Goal: Navigation & Orientation: Understand site structure

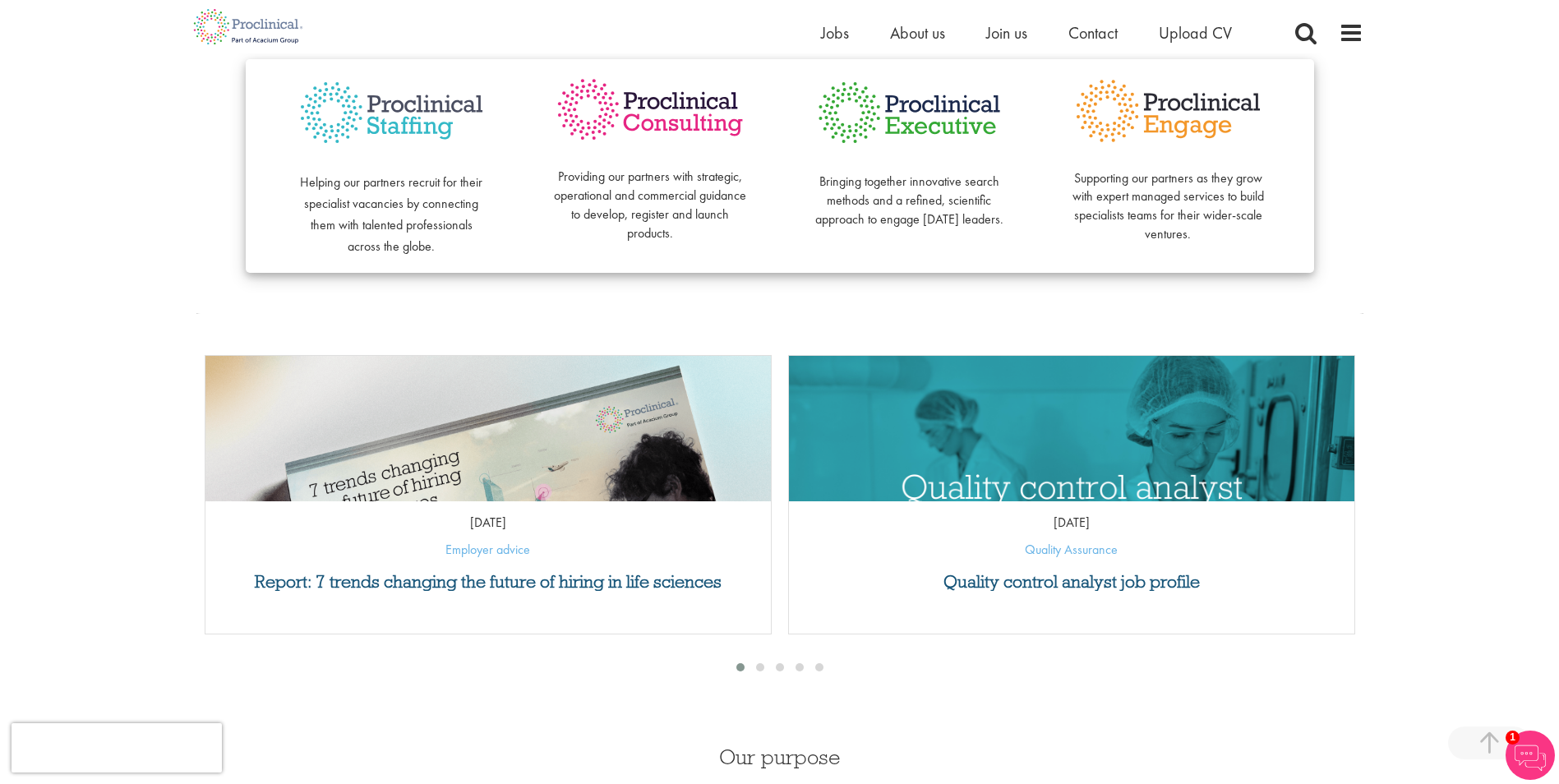
scroll to position [493, 0]
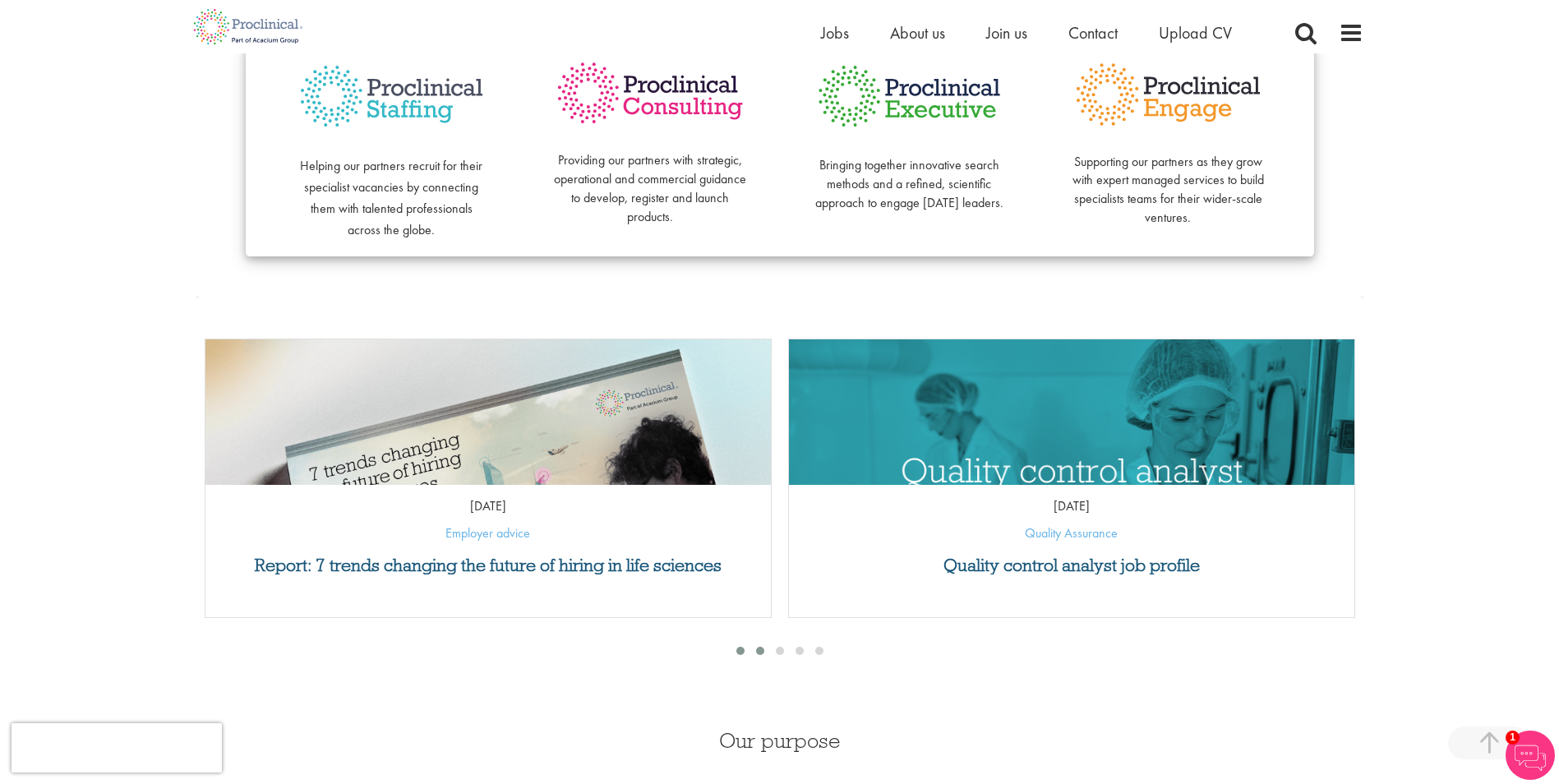
click at [759, 650] on span at bounding box center [760, 651] width 9 height 9
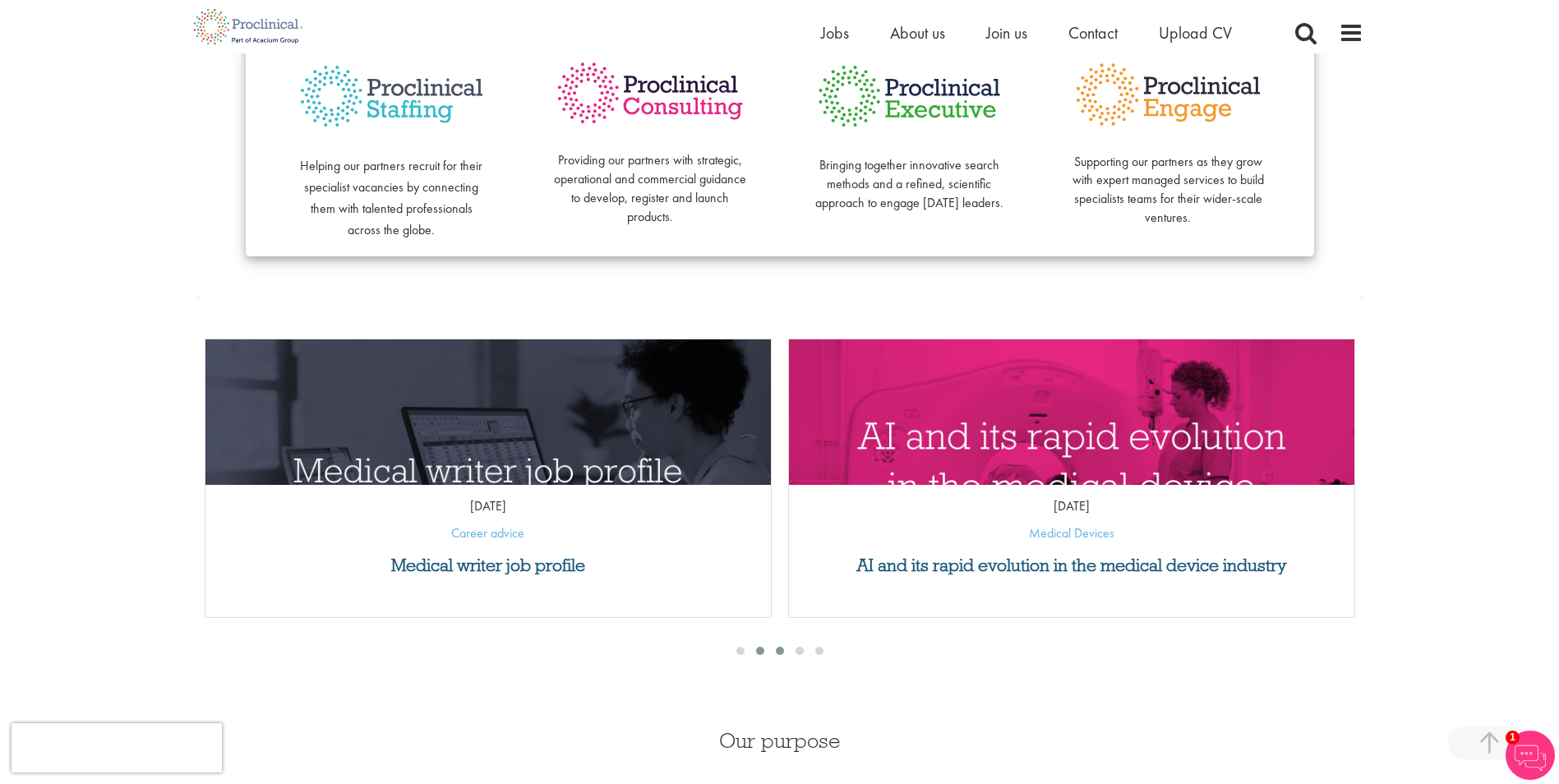
click at [780, 650] on span at bounding box center [780, 651] width 9 height 9
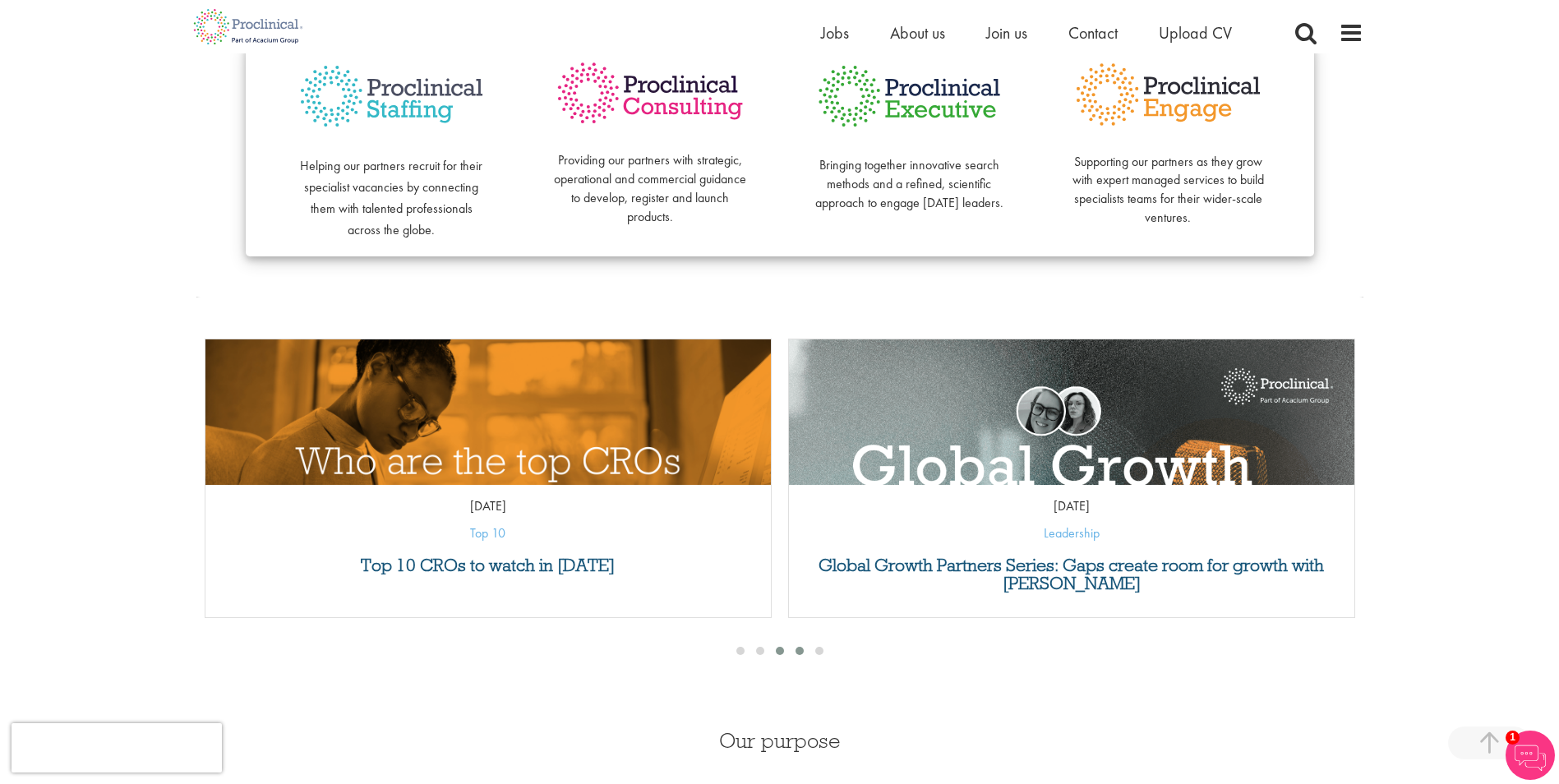
click at [796, 650] on span at bounding box center [800, 651] width 9 height 9
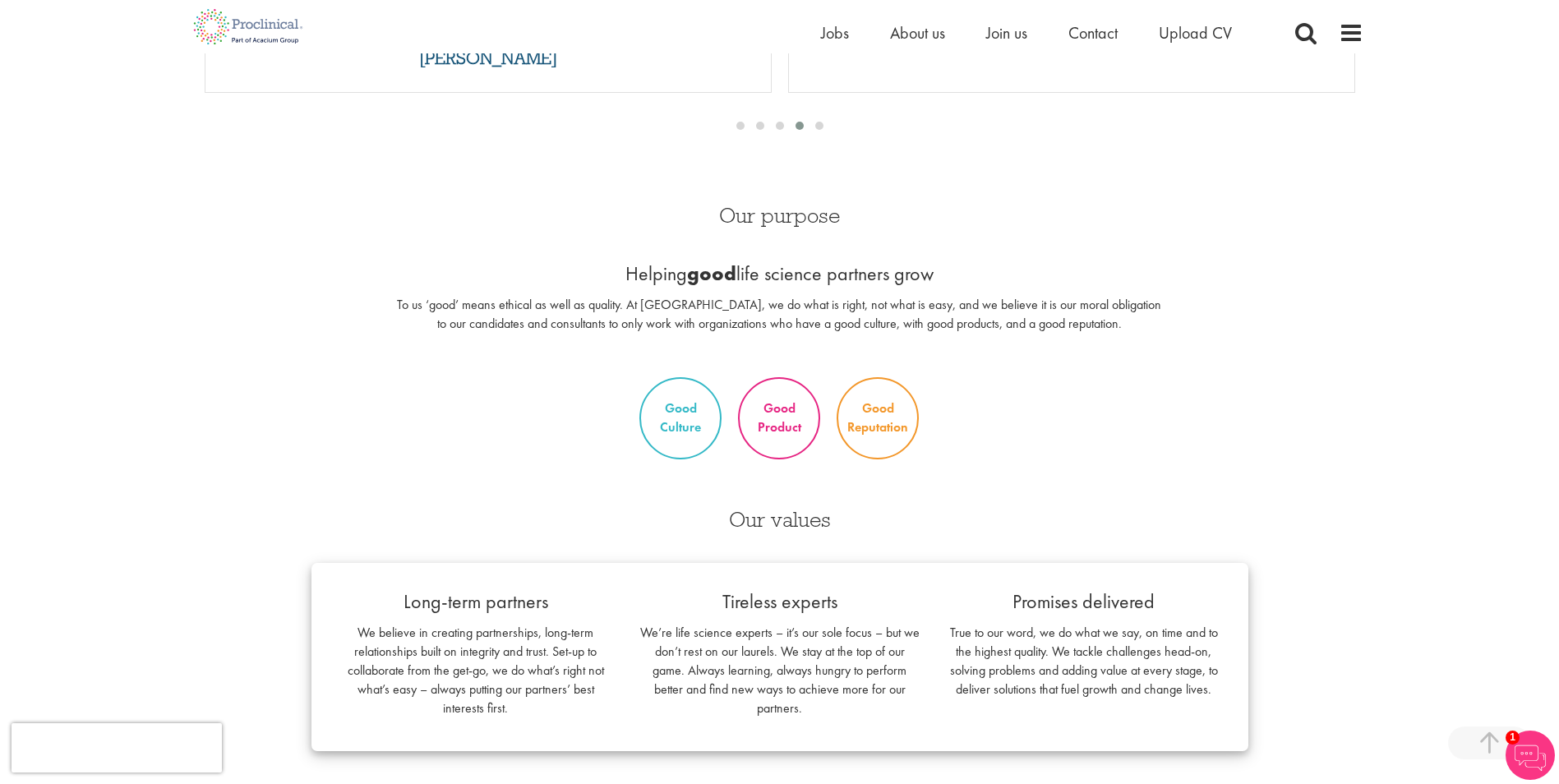
scroll to position [1007, 0]
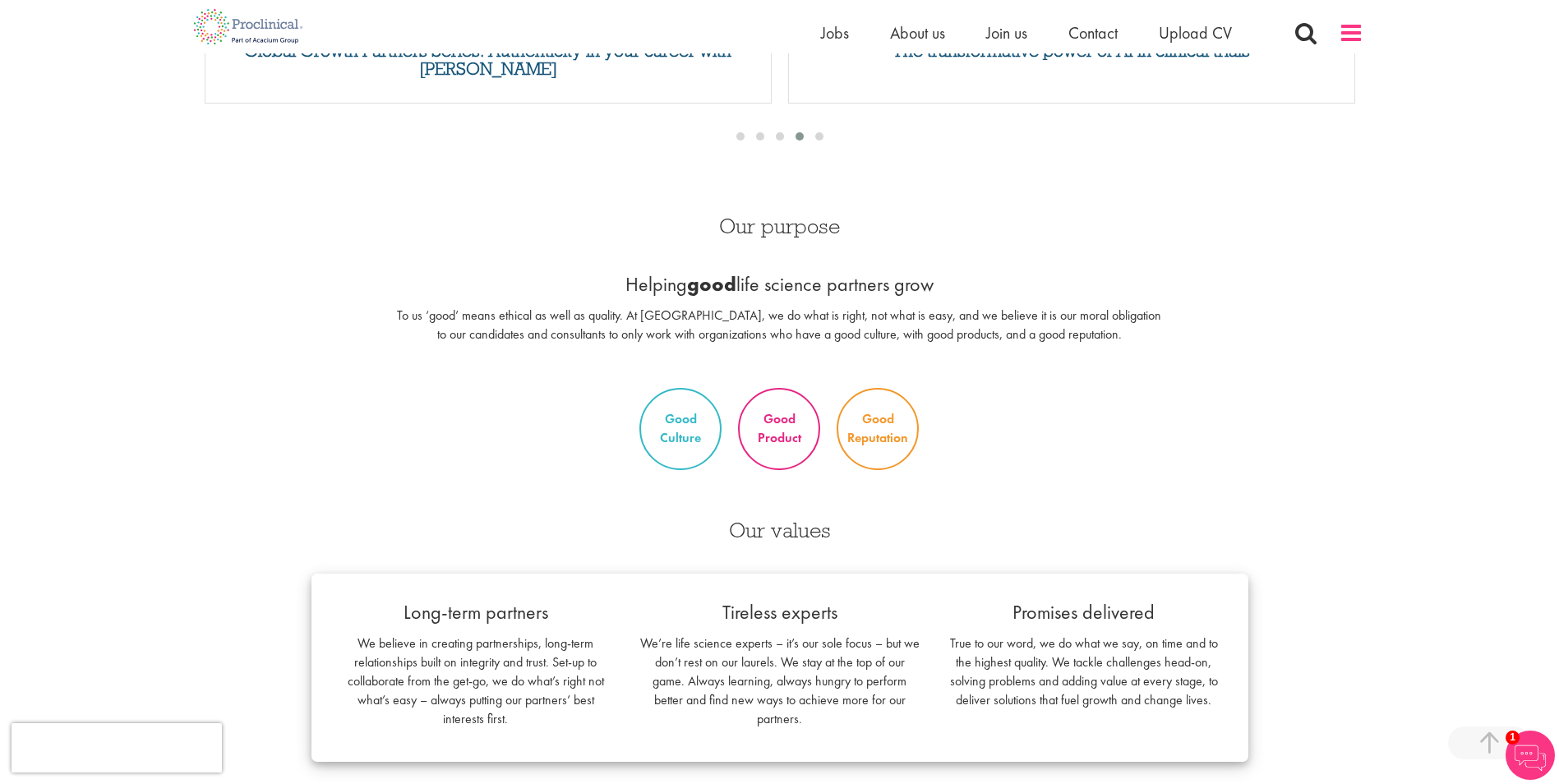
click at [1355, 31] on span at bounding box center [1350, 32] width 25 height 25
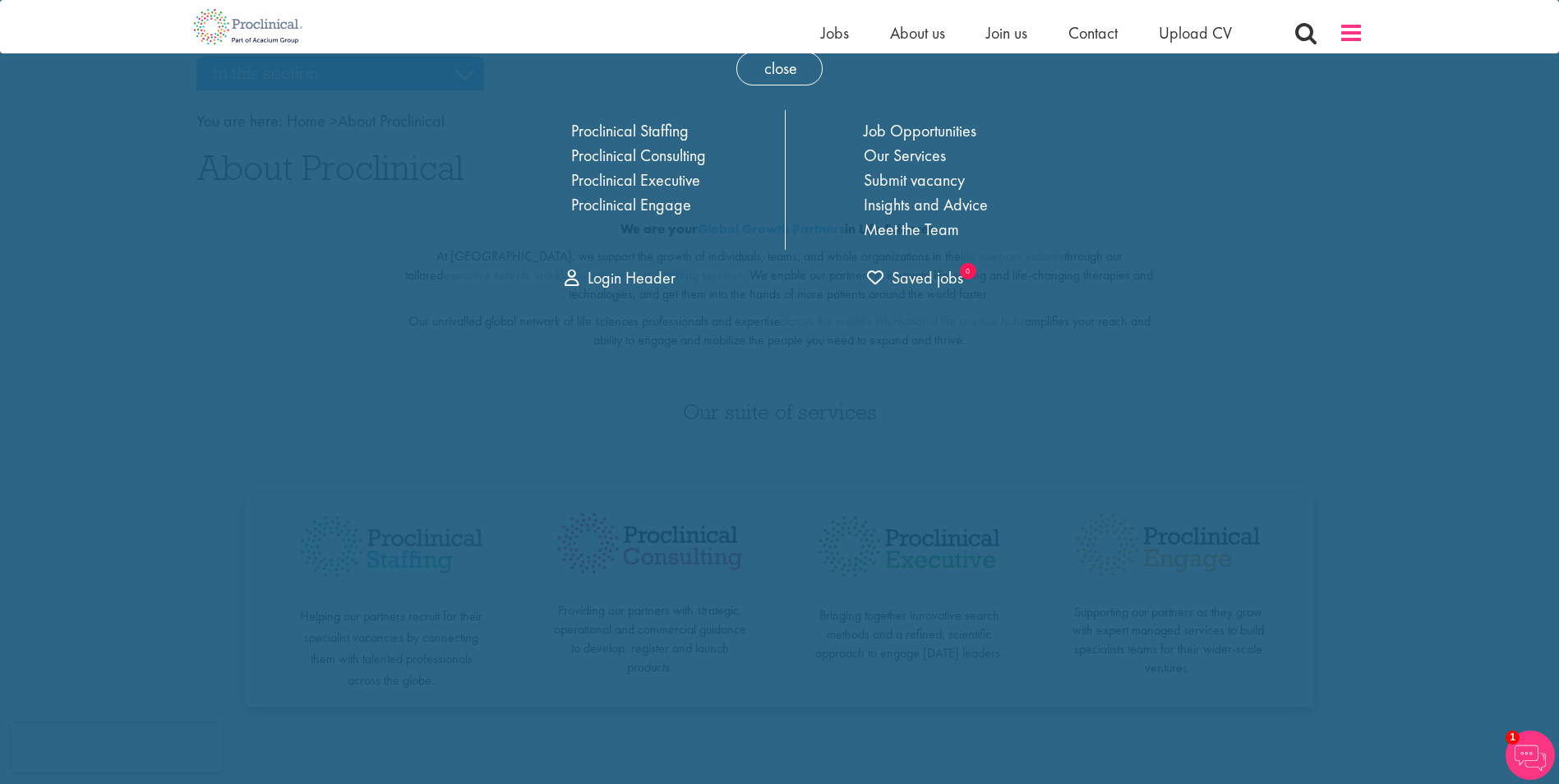
scroll to position [0, 0]
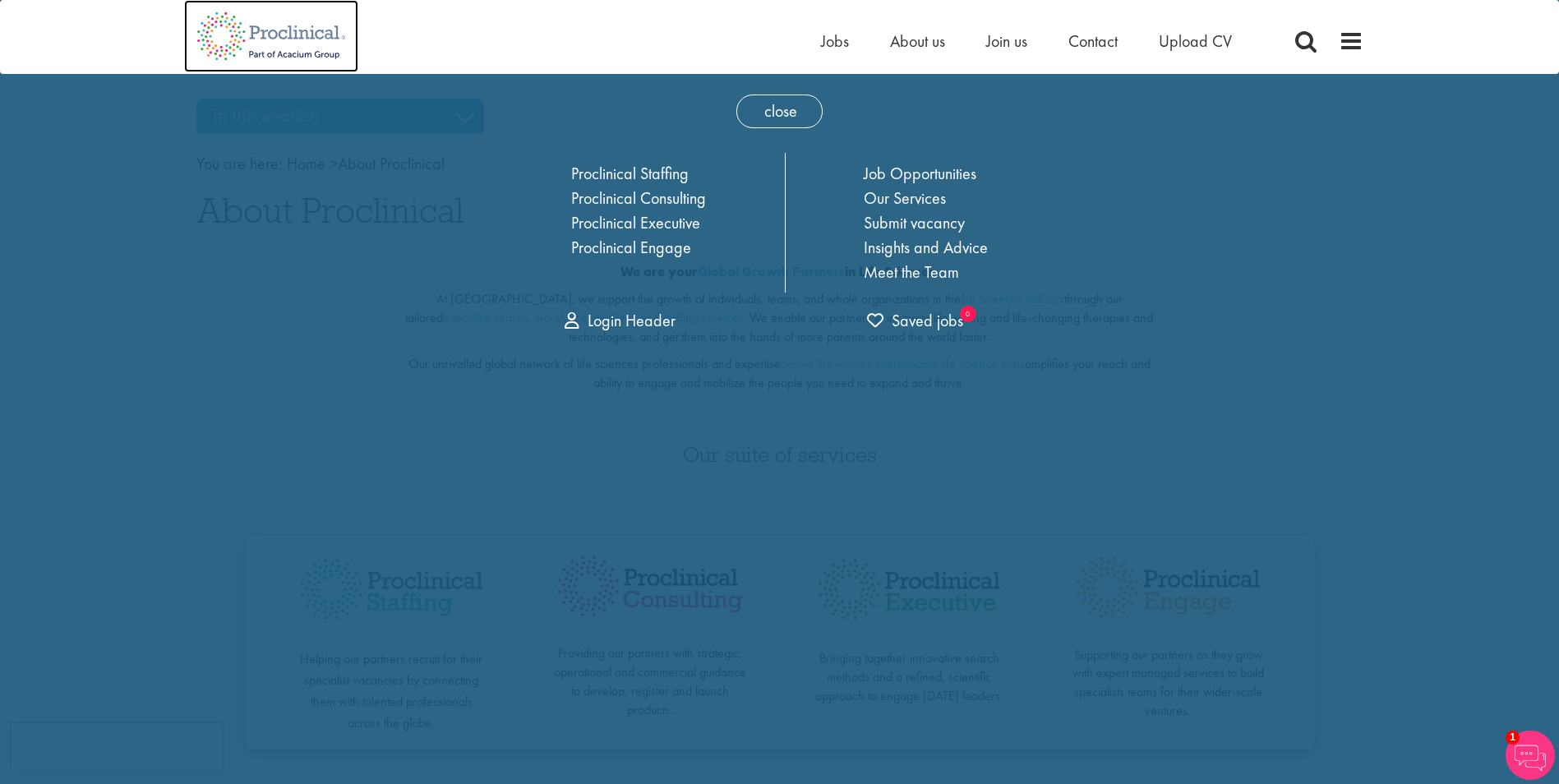
click at [320, 32] on img at bounding box center [271, 36] width 174 height 72
